Goal: Task Accomplishment & Management: Manage account settings

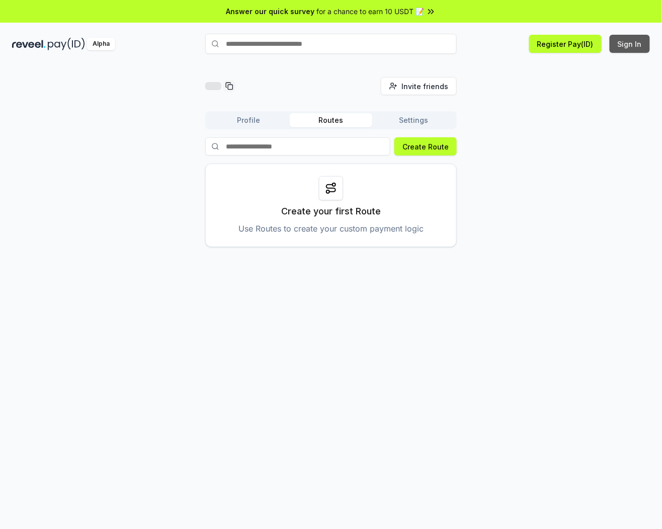
click at [639, 50] on button "Sign In" at bounding box center [630, 44] width 40 height 18
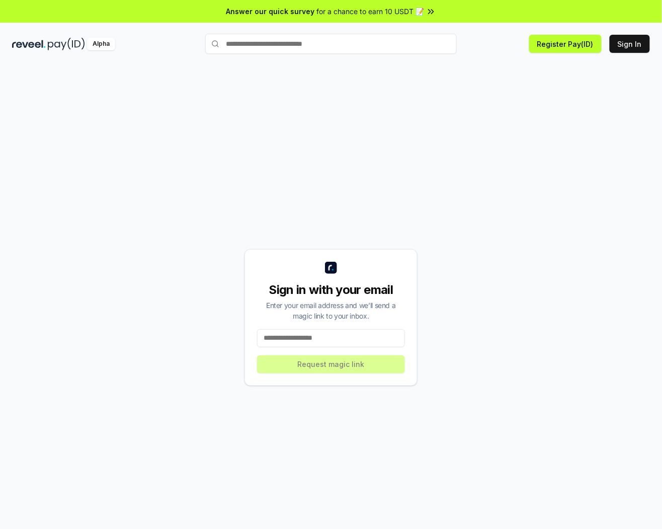
click at [391, 336] on input at bounding box center [331, 338] width 148 height 18
type input "**********"
click at [348, 368] on button "Request magic link" at bounding box center [331, 364] width 148 height 18
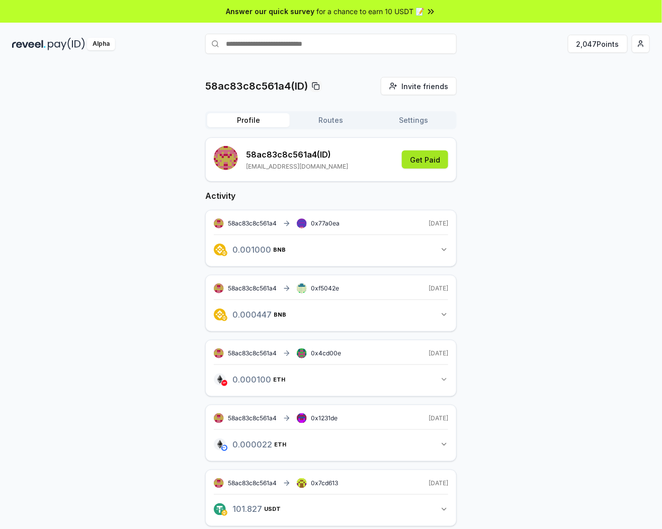
click at [442, 158] on button "Get Paid" at bounding box center [425, 159] width 46 height 18
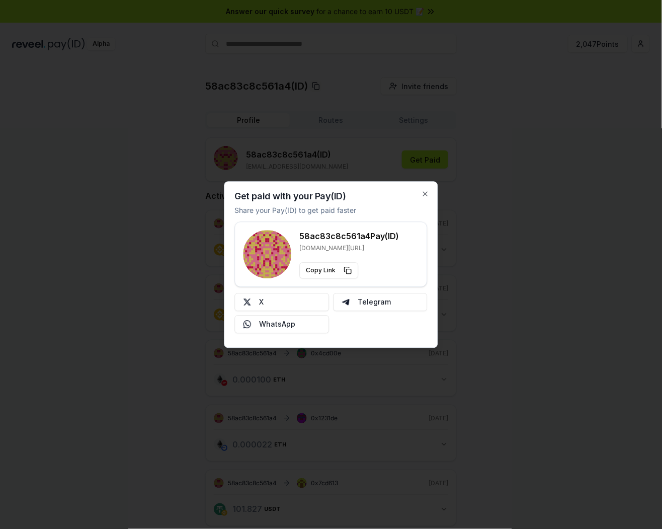
click at [430, 192] on div "Get paid with your Pay(ID) Share your Pay(ID) to get paid faster 58ac83c8c561a4…" at bounding box center [331, 264] width 214 height 167
click at [425, 189] on div "Get paid with your Pay(ID) Share your Pay(ID) to get paid faster 58ac83c8c561a4…" at bounding box center [331, 264] width 214 height 167
click at [425, 193] on icon "button" at bounding box center [426, 194] width 4 height 4
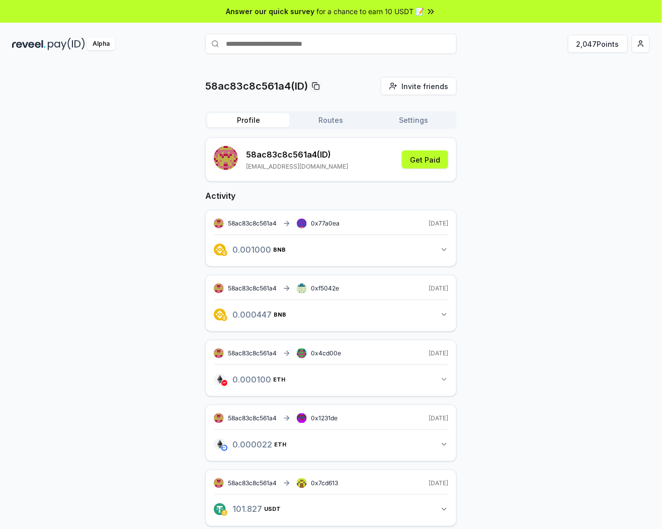
click at [318, 119] on button "Routes" at bounding box center [331, 120] width 82 height 14
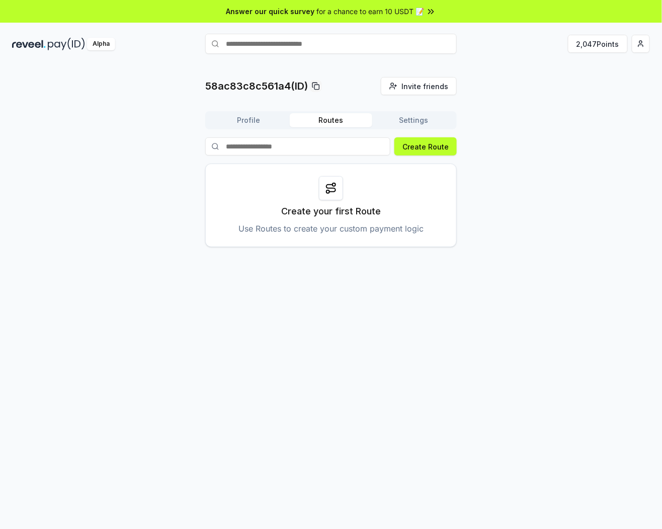
drag, startPoint x: 416, startPoint y: 121, endPoint x: 408, endPoint y: 121, distance: 8.0
click at [416, 121] on button "Settings" at bounding box center [413, 120] width 82 height 14
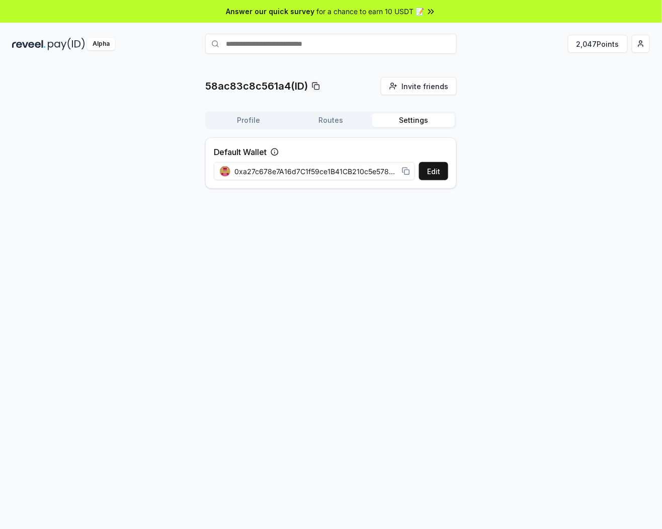
click at [257, 128] on div "Profile Routes Settings" at bounding box center [331, 120] width 252 height 18
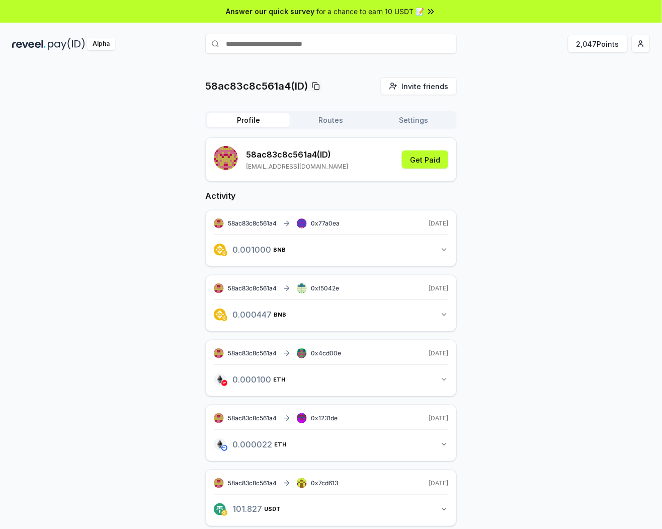
click at [252, 121] on button "Profile" at bounding box center [248, 120] width 82 height 14
click at [602, 46] on button "2,047 Points" at bounding box center [598, 44] width 60 height 18
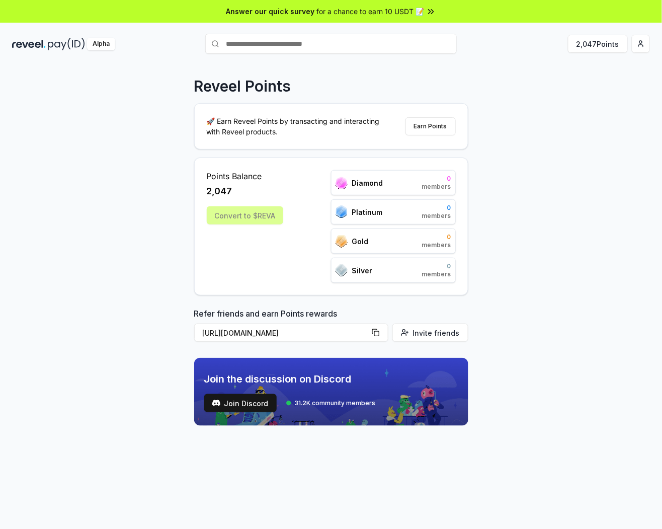
click at [260, 209] on div "Convert to $REVA" at bounding box center [245, 215] width 76 height 18
click at [235, 220] on div "Convert to $REVA" at bounding box center [245, 215] width 76 height 18
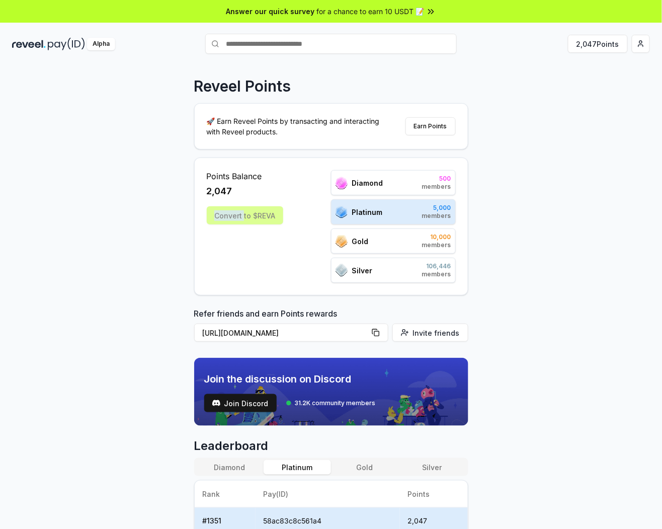
click at [235, 220] on div "Convert to $REVA" at bounding box center [245, 215] width 76 height 18
click at [265, 212] on div "Convert to $REVA" at bounding box center [245, 215] width 76 height 18
click at [408, 215] on div "Platinum 5,000 members" at bounding box center [393, 211] width 125 height 25
click at [245, 219] on div "Convert to $REVA" at bounding box center [245, 215] width 76 height 18
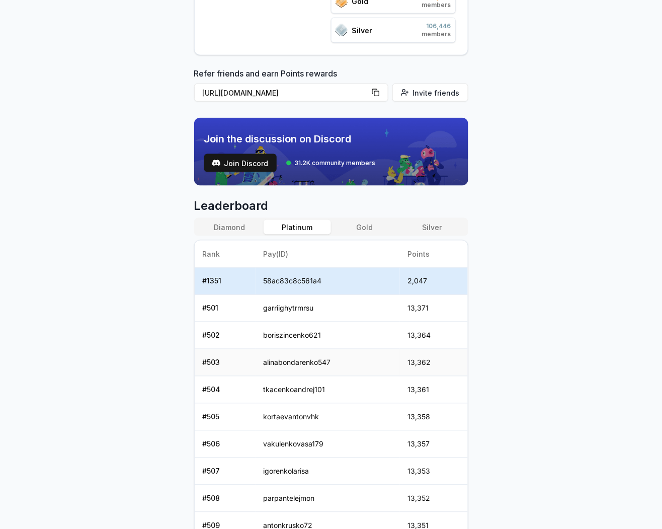
scroll to position [154, 0]
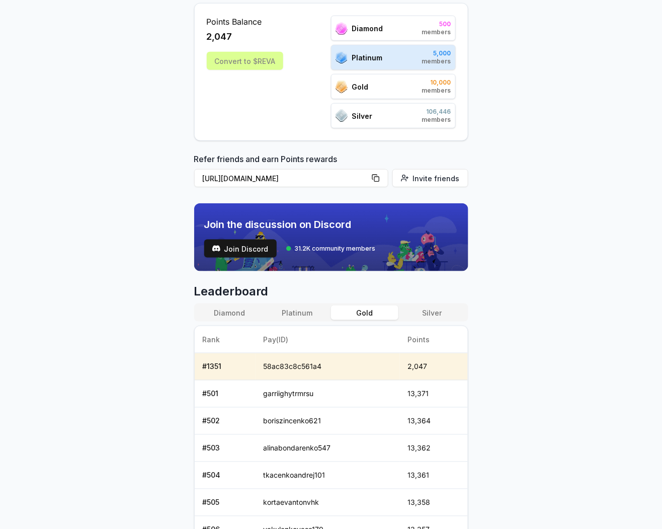
click at [360, 318] on button "Gold" at bounding box center [364, 312] width 67 height 15
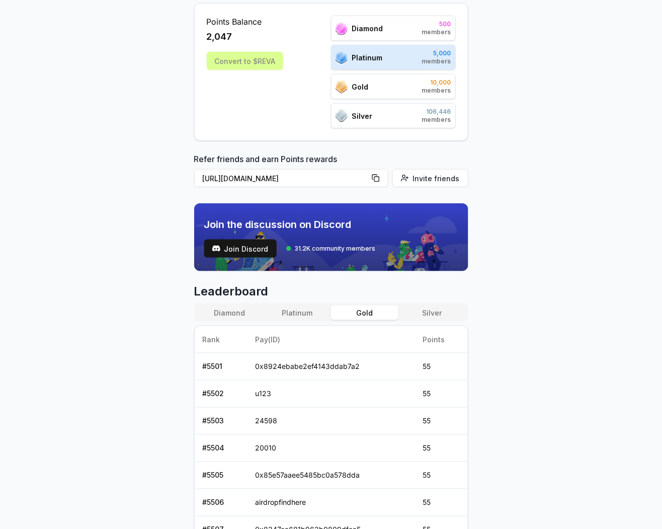
scroll to position [0, 0]
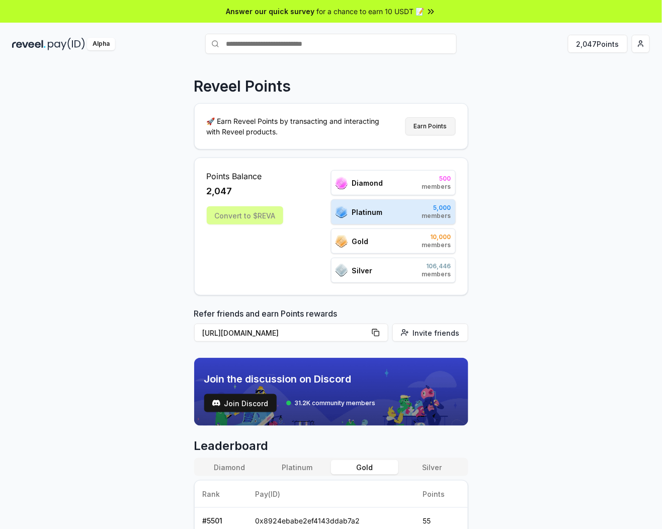
click at [420, 125] on button "Earn Points" at bounding box center [430, 126] width 50 height 18
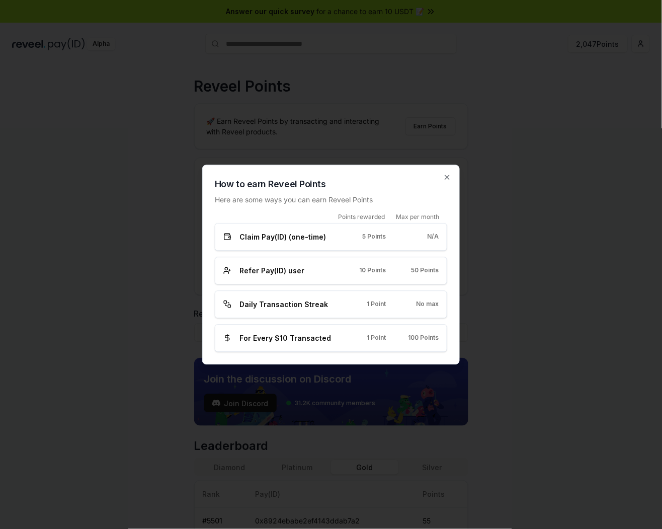
click at [345, 304] on div "Daily Transaction Streak 1 Point No max" at bounding box center [330, 304] width 215 height 11
click at [450, 175] on icon "button" at bounding box center [447, 177] width 8 height 8
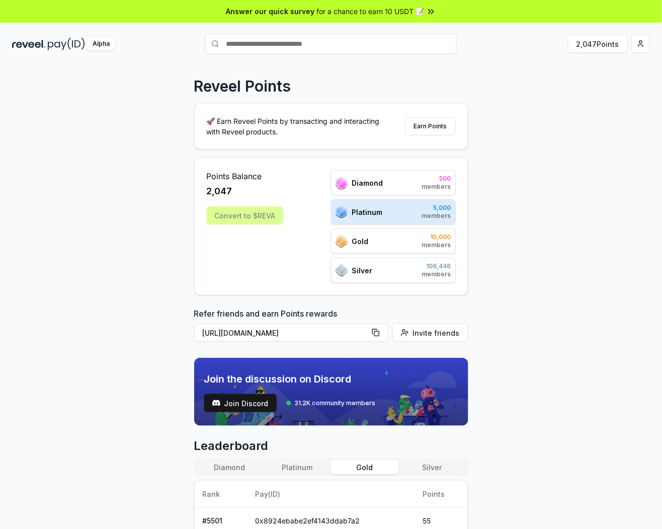
click at [276, 52] on input "text" at bounding box center [331, 44] width 252 height 20
click at [269, 41] on input "text" at bounding box center [231, 44] width 252 height 20
paste input "*******"
type input "*******"
click at [400, 49] on span "Pay" at bounding box center [394, 44] width 13 height 11
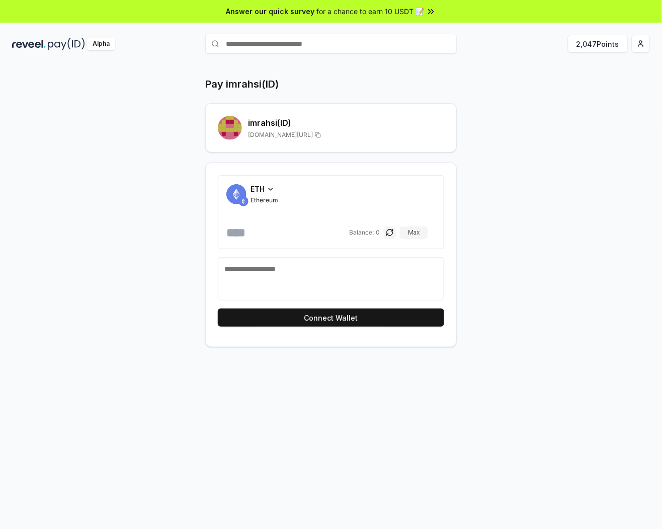
click at [265, 185] on div "ETH" at bounding box center [265, 189] width 28 height 11
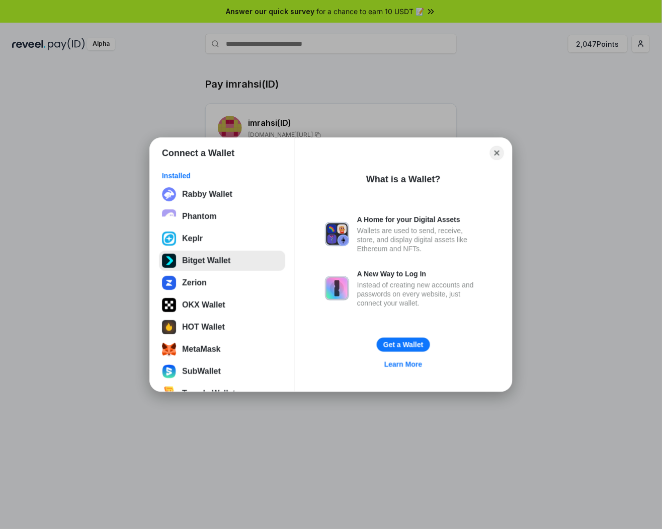
click at [212, 258] on button "Bitget Wallet" at bounding box center [222, 261] width 126 height 20
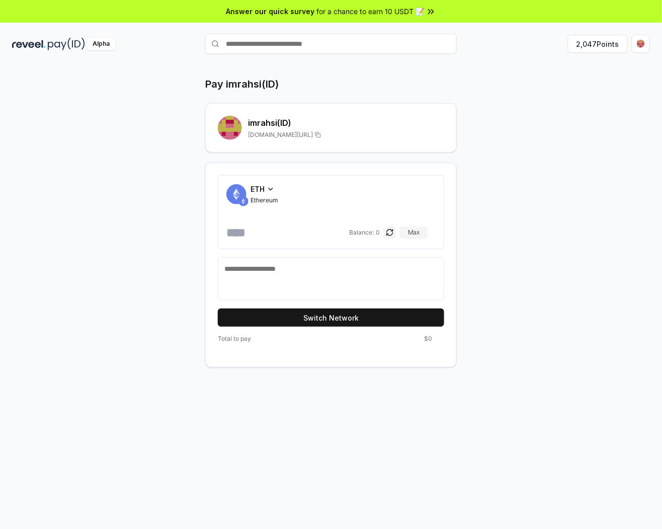
click at [263, 195] on div "ETH Ethereum" at bounding box center [265, 194] width 28 height 21
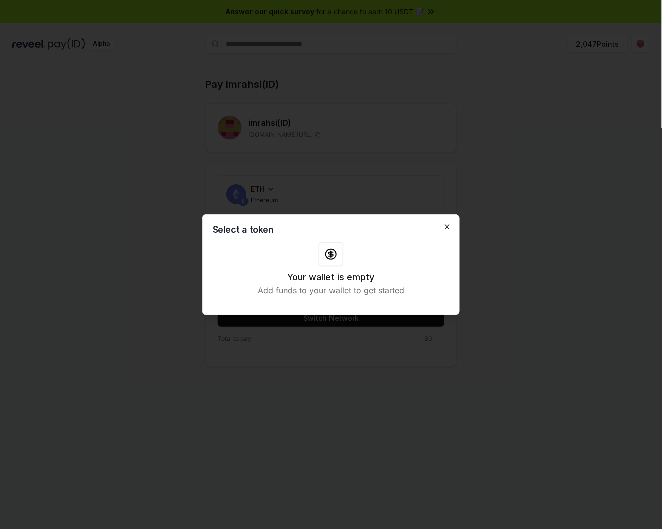
click at [449, 223] on icon "button" at bounding box center [447, 227] width 8 height 8
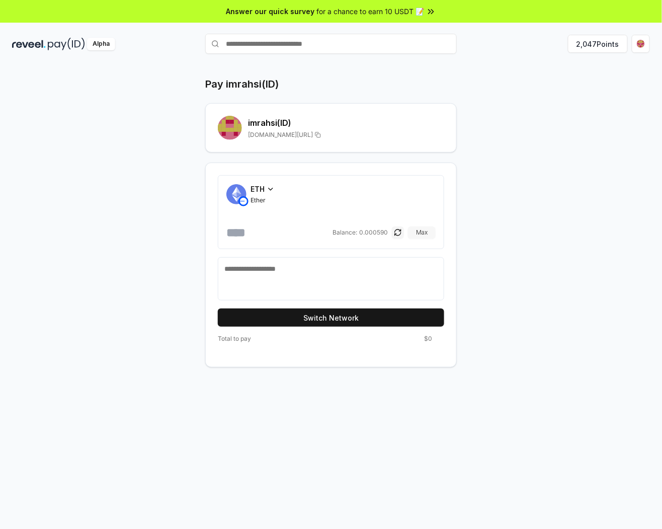
click at [427, 230] on button "Max" at bounding box center [422, 232] width 28 height 12
drag, startPoint x: 273, startPoint y: 234, endPoint x: 435, endPoint y: 231, distance: 162.5
click at [434, 230] on div "**********" at bounding box center [330, 232] width 209 height 16
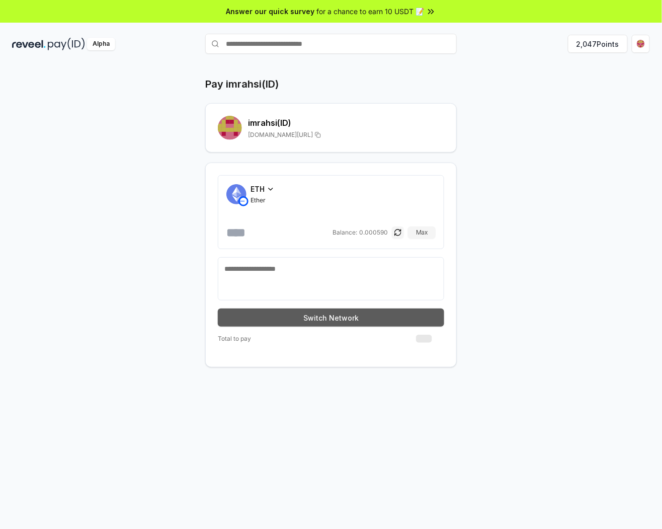
click at [355, 320] on button "Switch Network" at bounding box center [331, 317] width 226 height 18
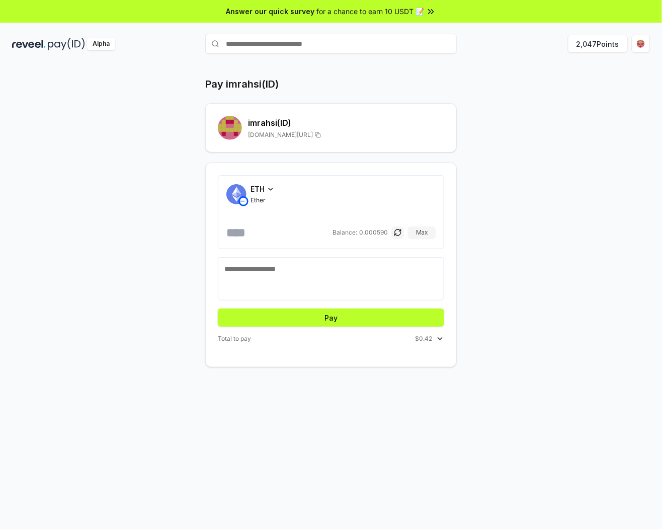
click at [293, 237] on input "******" at bounding box center [278, 232] width 104 height 16
click at [299, 234] on input "*******" at bounding box center [278, 232] width 104 height 16
type input "*******"
click at [366, 319] on button "Pay" at bounding box center [331, 317] width 226 height 18
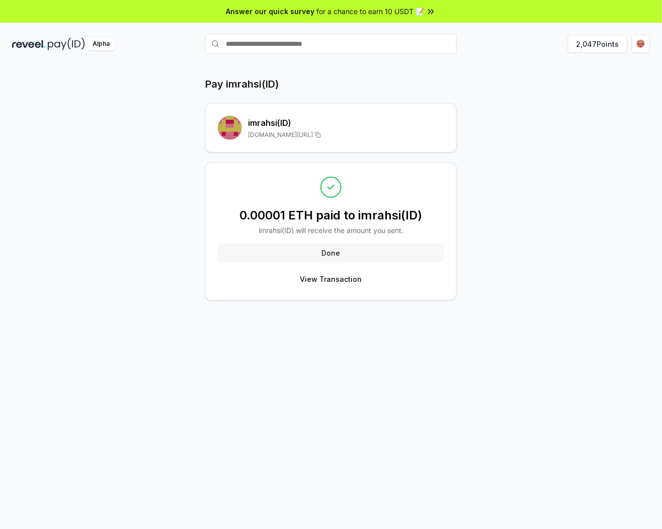
click at [416, 249] on button "Done" at bounding box center [331, 252] width 226 height 18
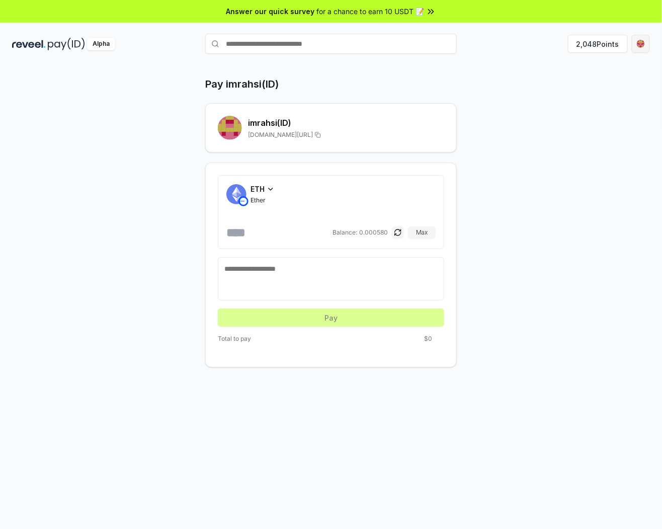
click at [639, 48] on html "Answer our quick survey for a chance to earn 10 USDT 📝 Alpha 2,048 Points Pay i…" at bounding box center [331, 264] width 662 height 529
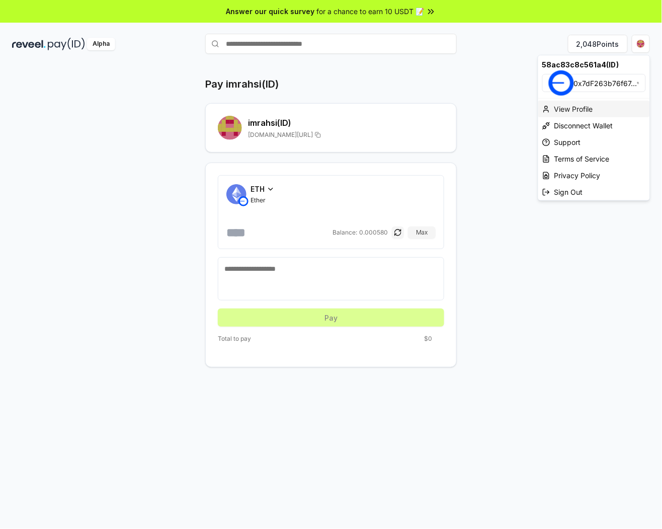
click at [589, 106] on div "View Profile" at bounding box center [594, 109] width 112 height 17
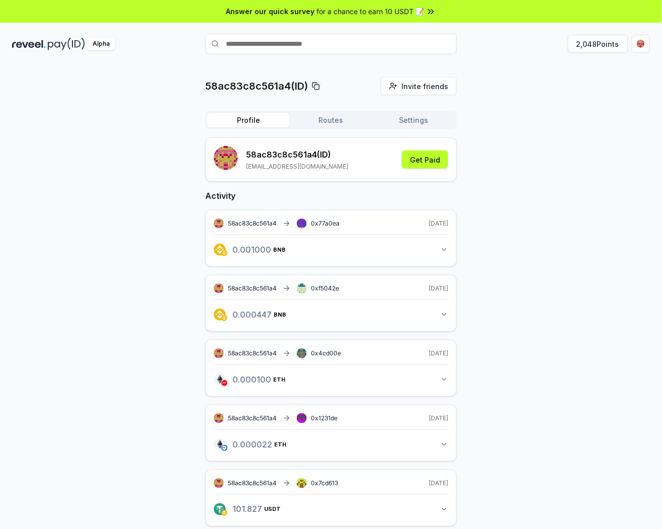
drag, startPoint x: 537, startPoint y: 193, endPoint x: 517, endPoint y: 180, distance: 24.0
click at [517, 180] on div "58ac83c8c561a4(ID) Invite friends Invite Profile Routes Settings 58ac83c8c561a4…" at bounding box center [331, 472] width 638 height 790
click at [329, 122] on button "Routes" at bounding box center [331, 120] width 82 height 14
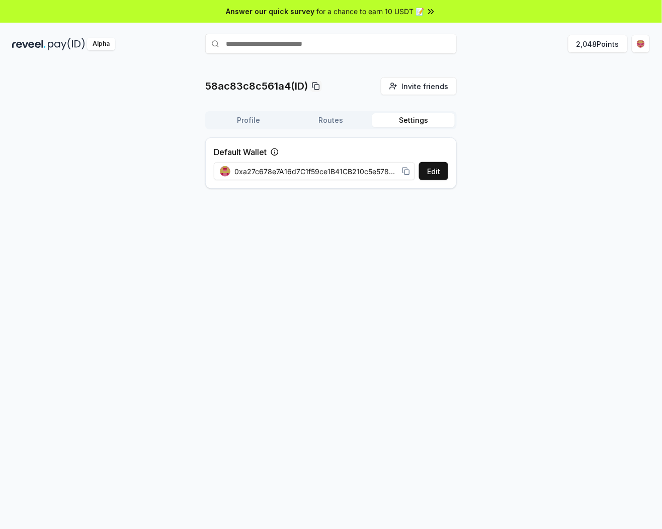
click at [425, 117] on button "Settings" at bounding box center [413, 120] width 82 height 14
click at [333, 115] on button "Routes" at bounding box center [331, 120] width 82 height 14
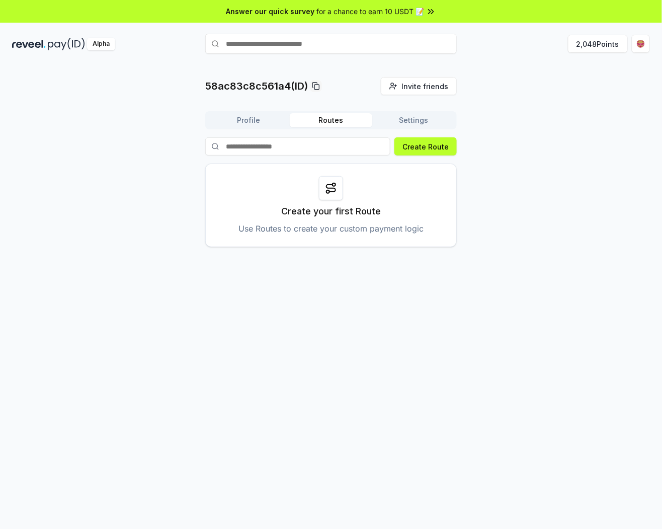
click at [263, 116] on button "Profile" at bounding box center [248, 120] width 82 height 14
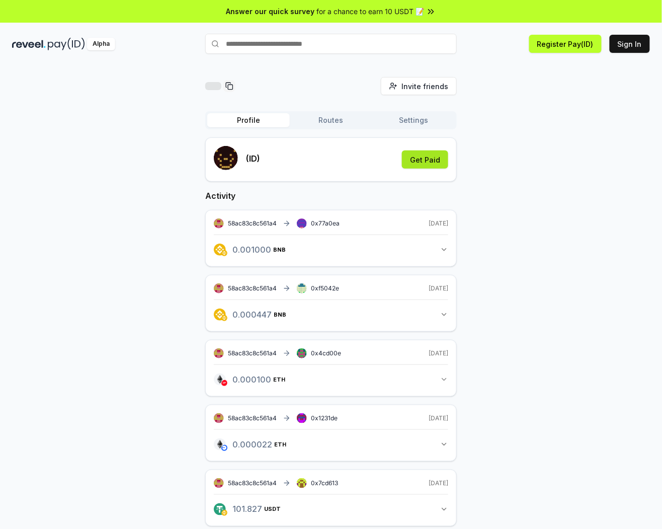
click at [425, 155] on button "Get Paid" at bounding box center [425, 159] width 46 height 18
